Goal: Task Accomplishment & Management: Manage account settings

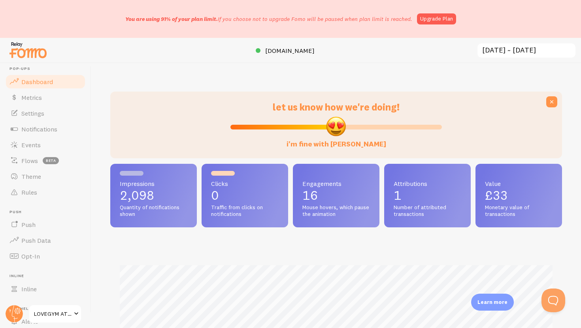
scroll to position [11, 0]
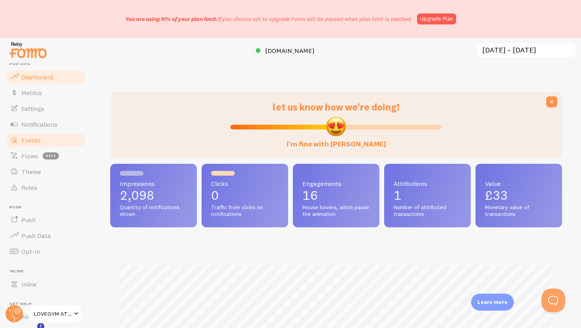
click at [49, 135] on link "Events" at bounding box center [45, 140] width 81 height 16
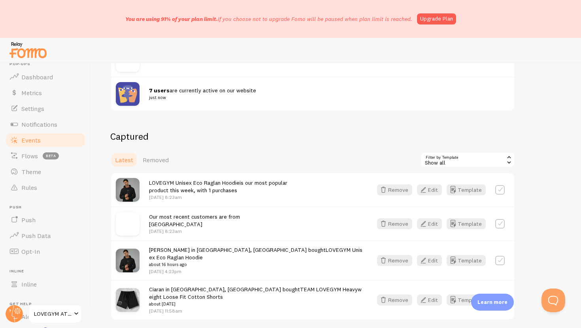
scroll to position [145, 0]
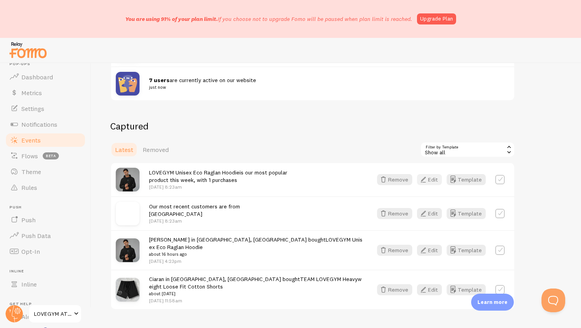
click at [439, 182] on button "Edit" at bounding box center [429, 179] width 25 height 11
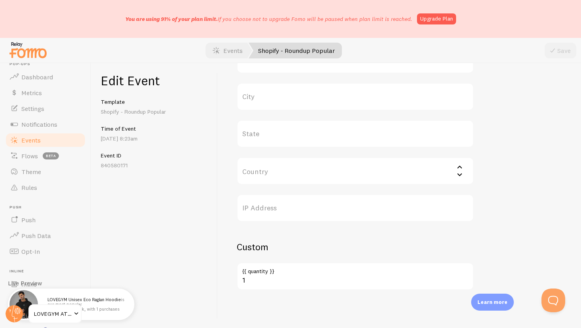
scroll to position [11, 0]
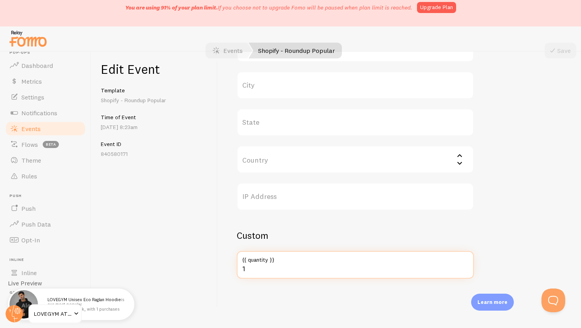
click at [305, 266] on input "1" at bounding box center [355, 265] width 237 height 28
type input "8"
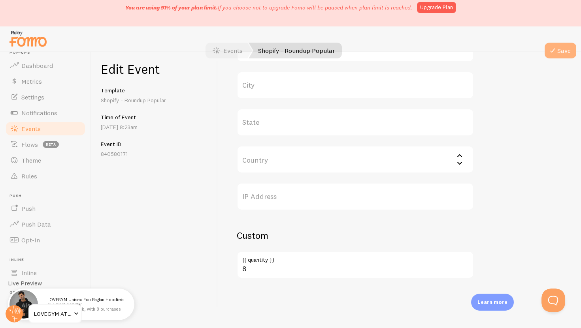
click at [559, 48] on button "Save" at bounding box center [561, 51] width 32 height 16
click at [75, 315] on span at bounding box center [76, 313] width 9 height 9
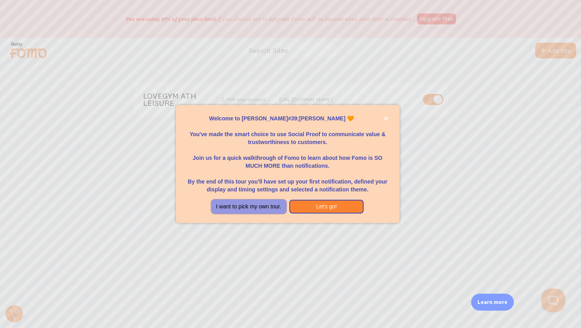
click at [274, 206] on button "I want to pick my own tour." at bounding box center [248, 207] width 75 height 14
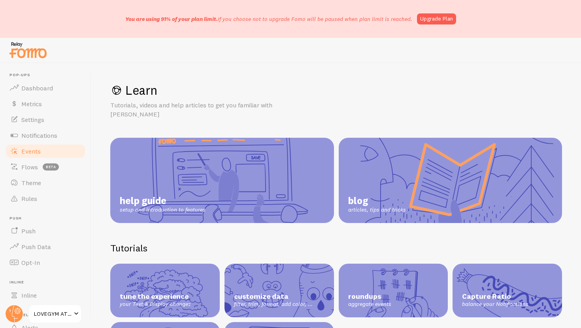
click at [38, 157] on link "Events" at bounding box center [45, 151] width 81 height 16
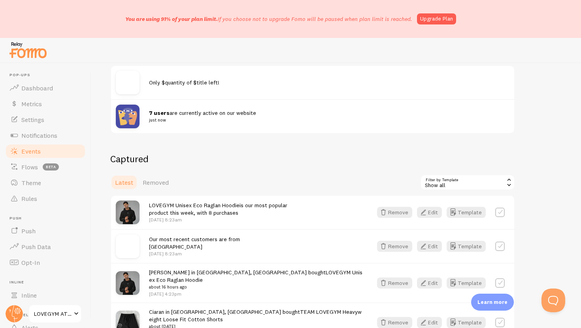
scroll to position [159, 0]
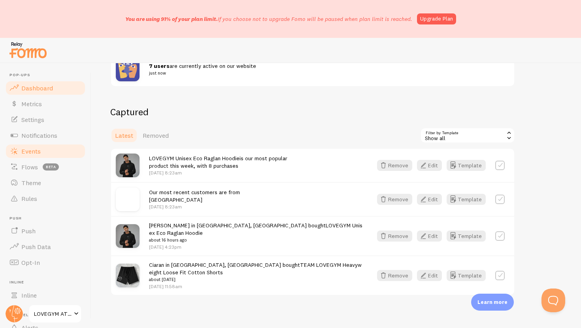
click at [47, 83] on link "Dashboard" at bounding box center [45, 88] width 81 height 16
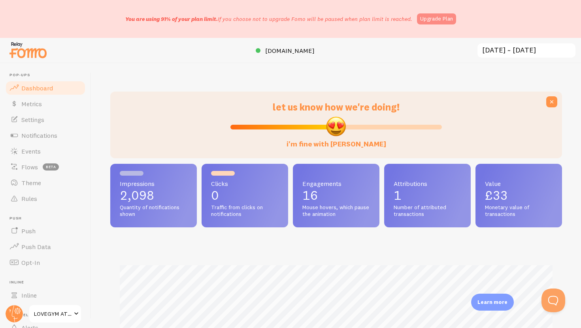
click at [429, 22] on link "Upgrade Plan" at bounding box center [436, 18] width 39 height 11
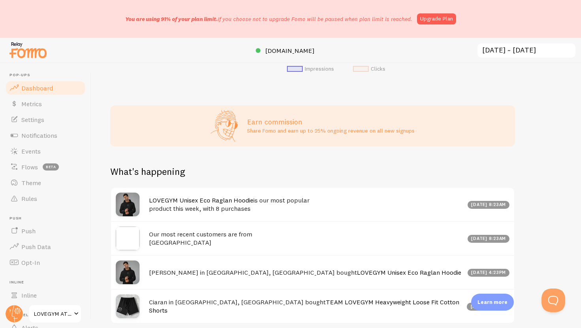
scroll to position [371, 0]
